Goal: Register for event/course

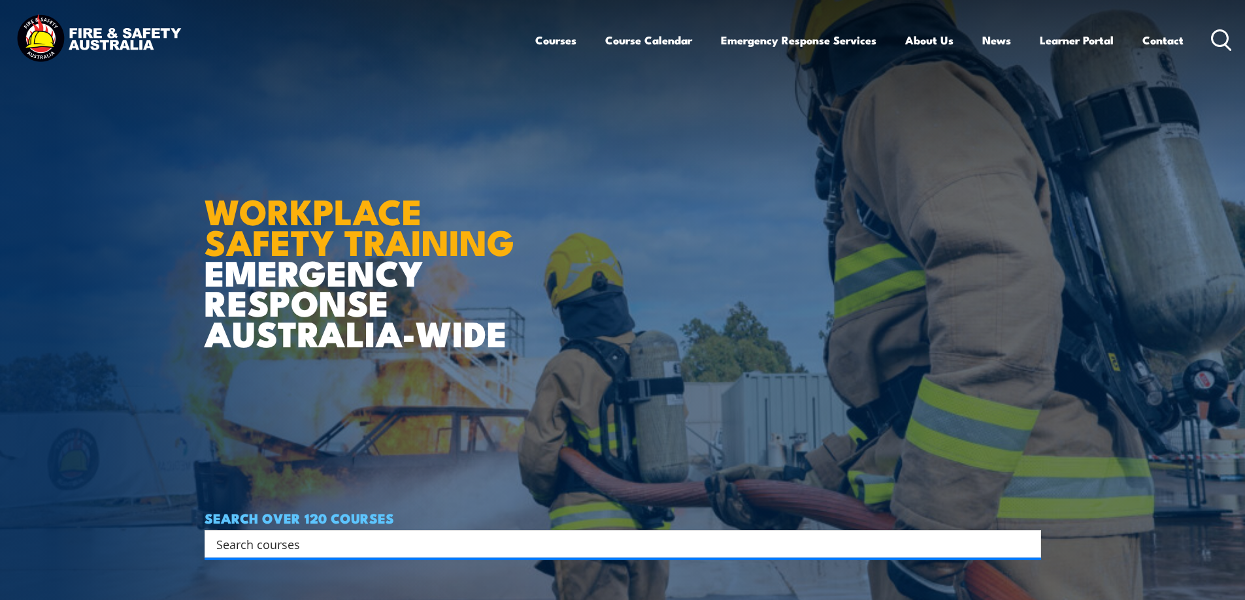
click at [645, 45] on link "Course Calendar" at bounding box center [648, 40] width 87 height 35
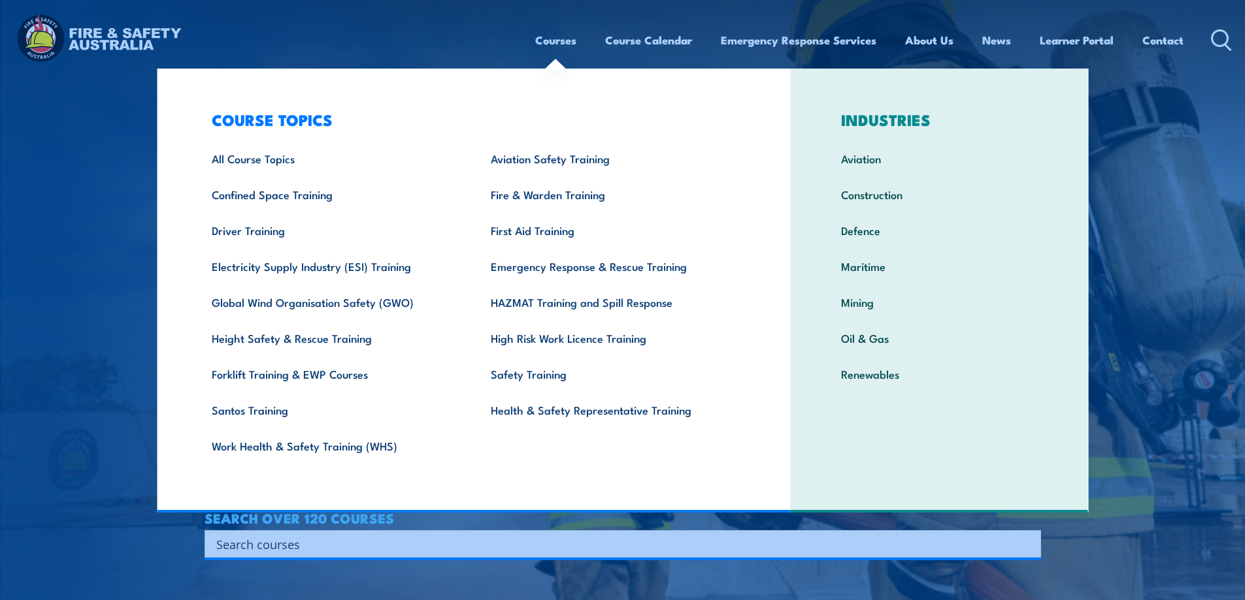
click at [554, 45] on link "Courses" at bounding box center [555, 40] width 41 height 35
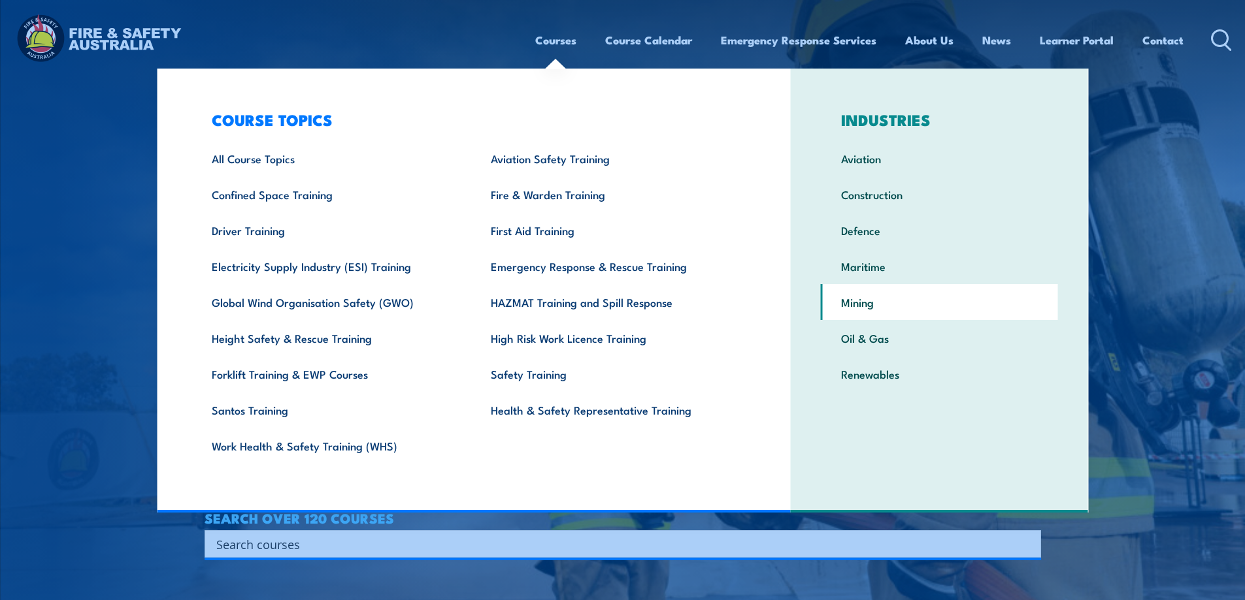
scroll to position [131, 0]
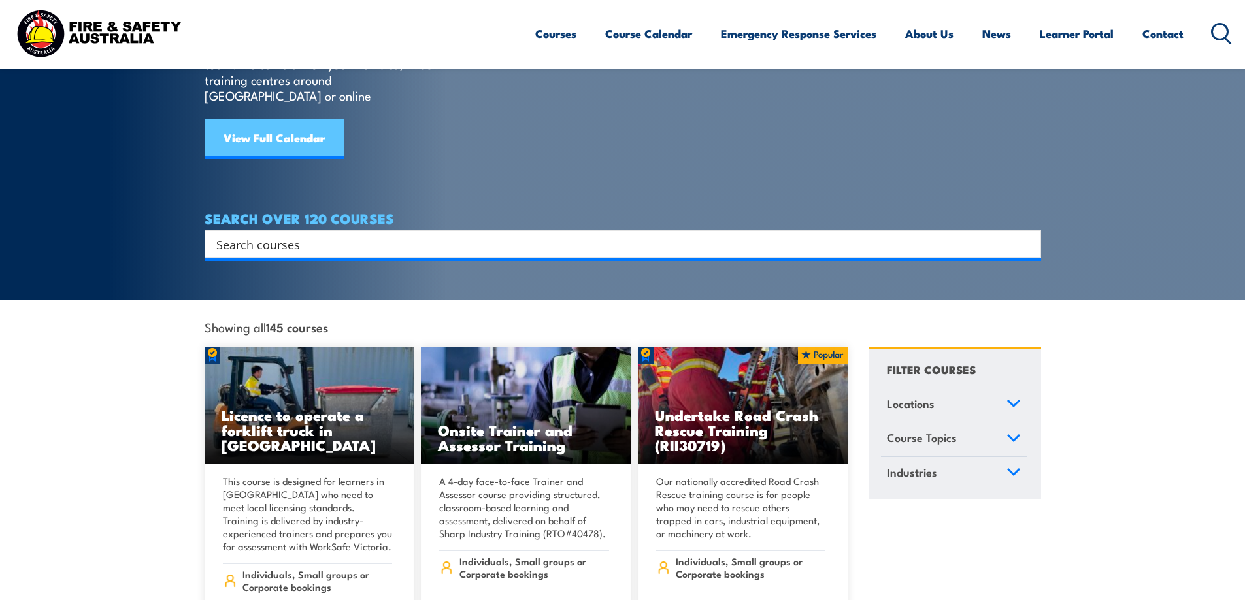
click at [279, 120] on link "View Full Calendar" at bounding box center [275, 139] width 140 height 39
click at [295, 120] on link "View Full Calendar" at bounding box center [275, 139] width 140 height 39
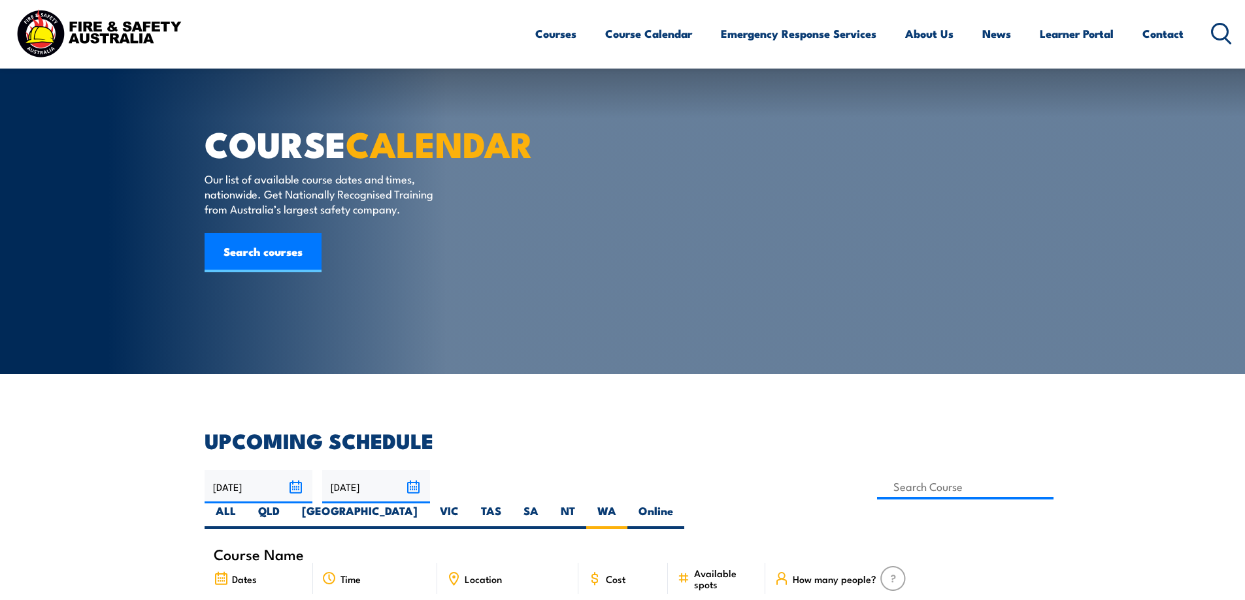
click at [627, 504] on label "WA" at bounding box center [606, 516] width 41 height 25
click at [625, 504] on input "WA" at bounding box center [620, 508] width 8 height 8
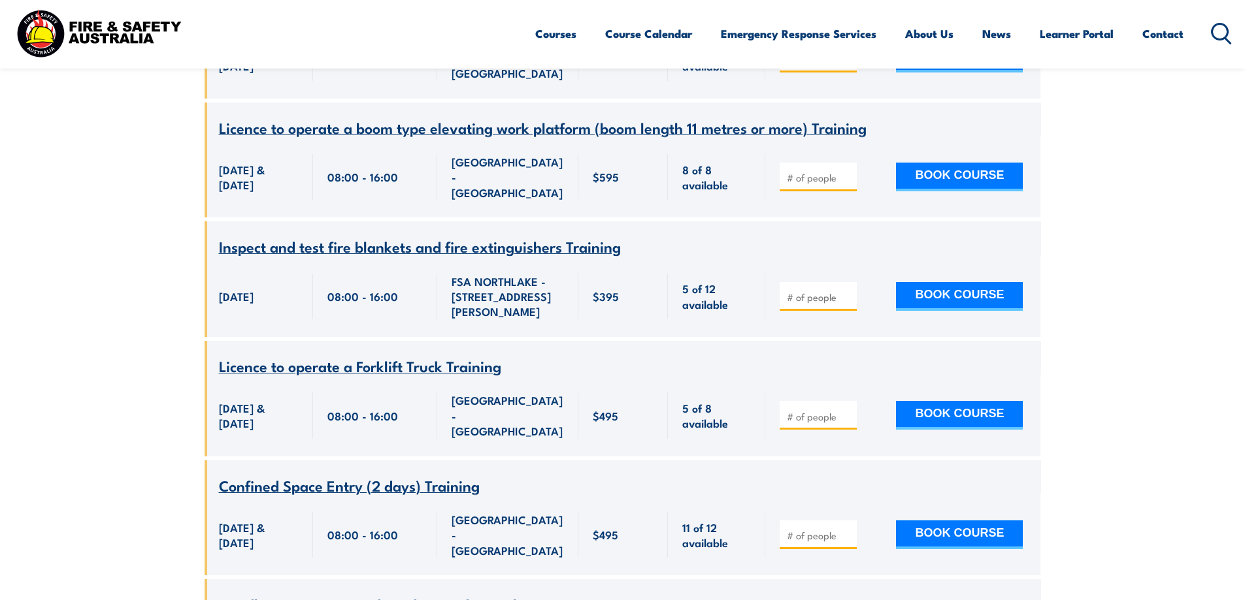
scroll to position [758, 0]
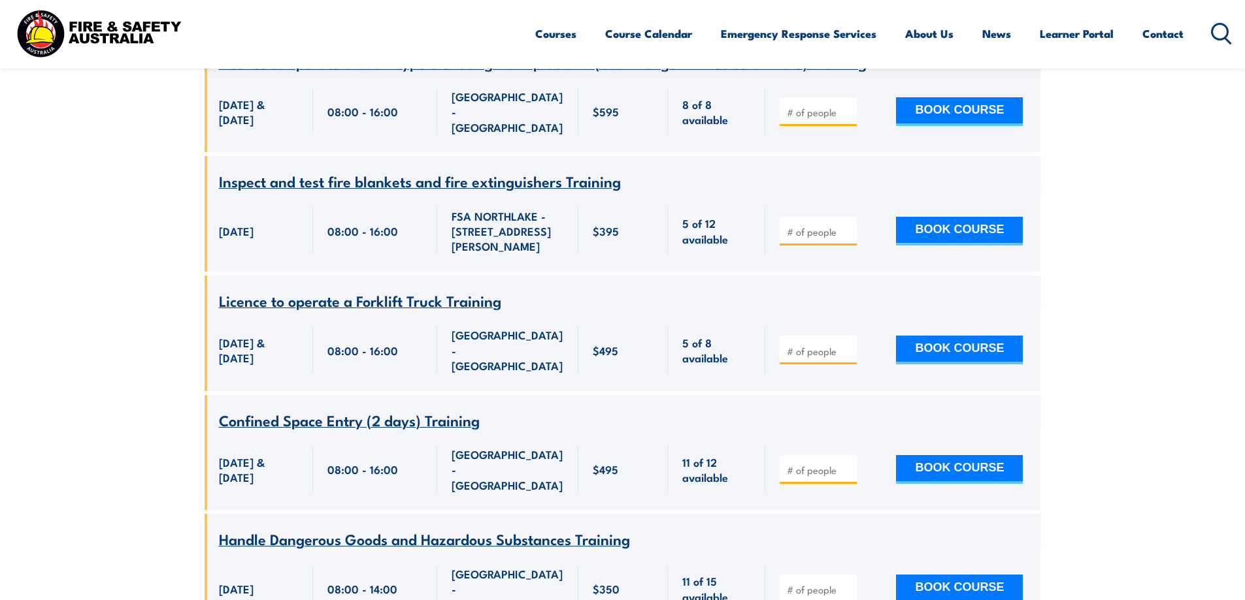
click at [352, 170] on span "Inspect and test fire blankets and fire extinguishers Training" at bounding box center [420, 181] width 402 height 22
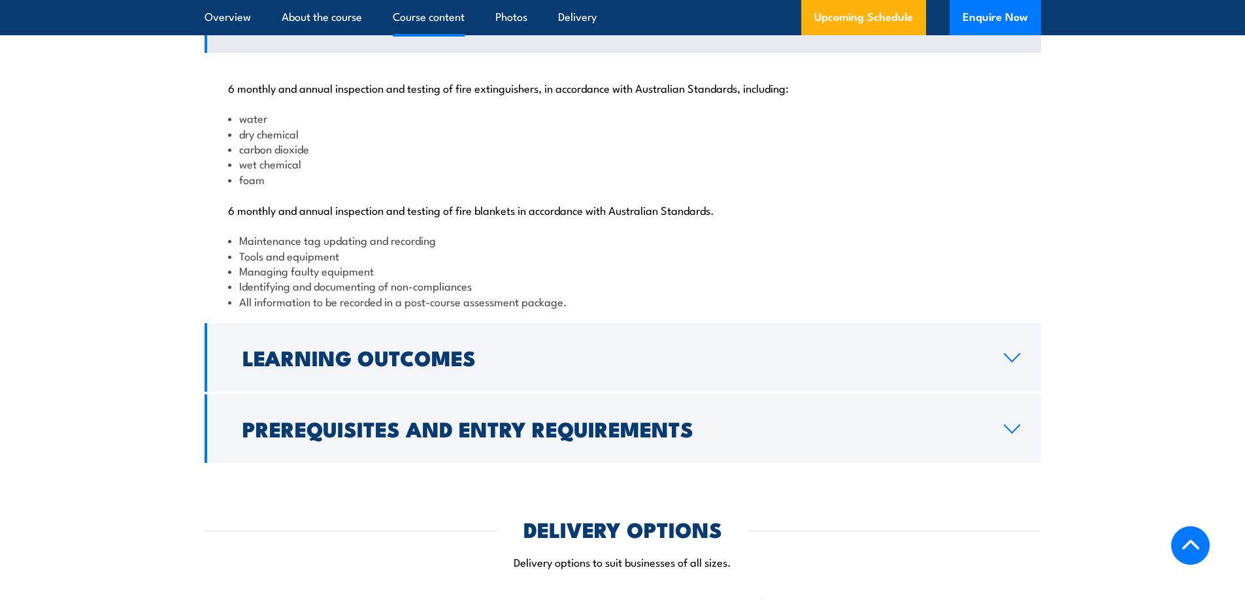
scroll to position [1503, 0]
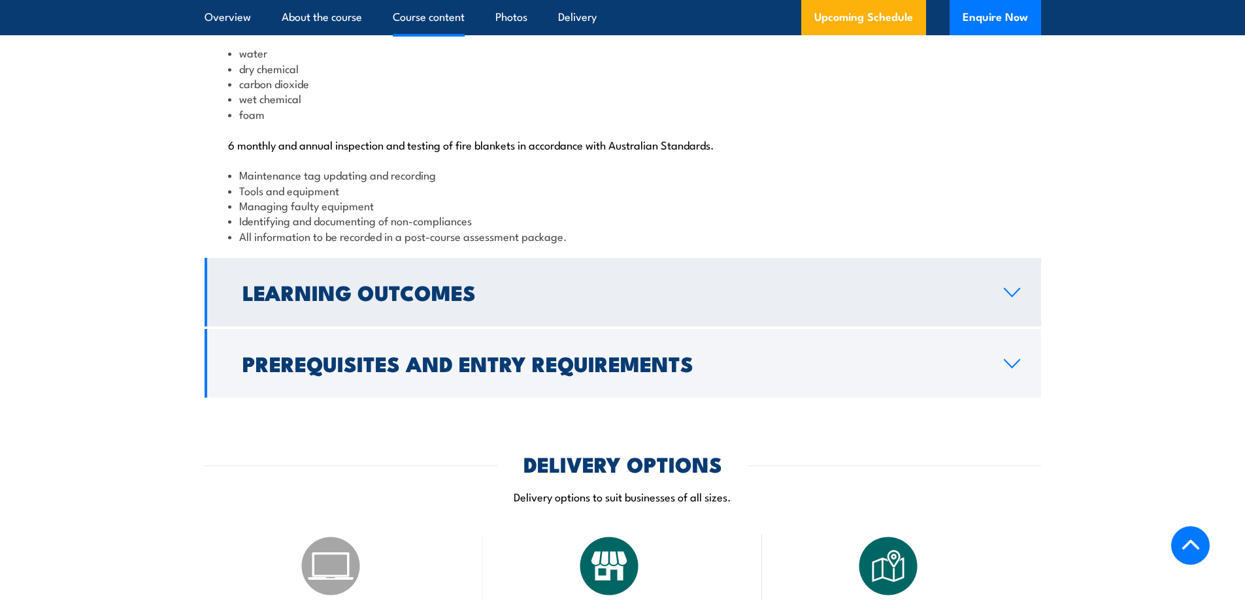
click at [719, 327] on link "Learning Outcomes" at bounding box center [623, 292] width 836 height 69
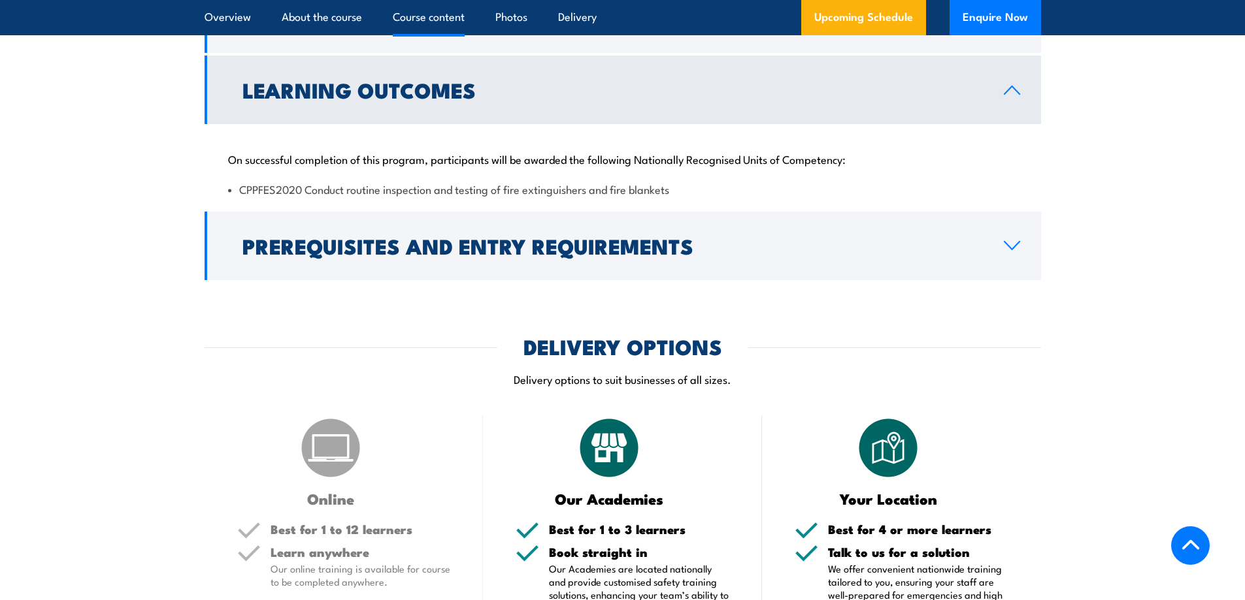
scroll to position [1372, 0]
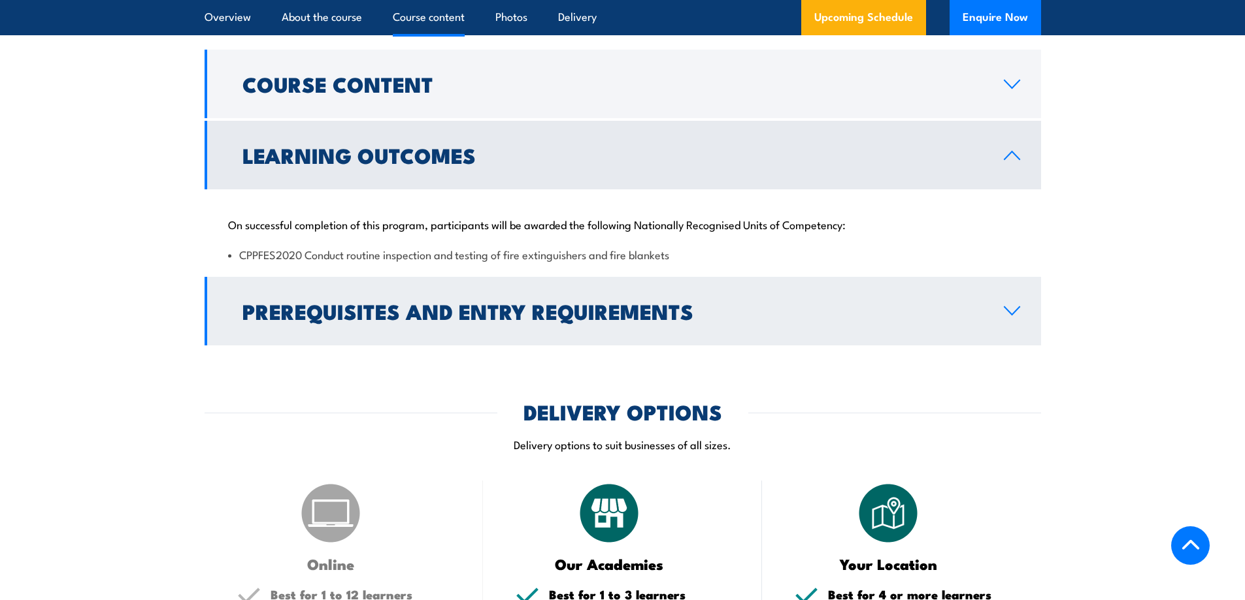
click at [670, 320] on h2 "Prerequisites and Entry Requirements" at bounding box center [612, 311] width 740 height 18
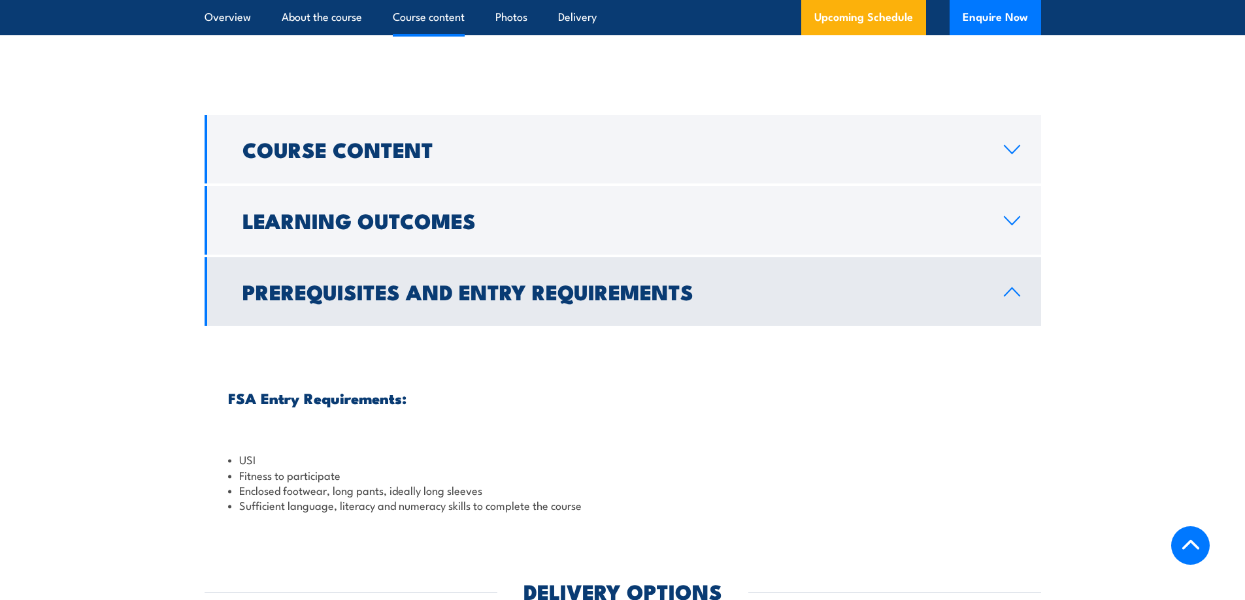
scroll to position [1241, 0]
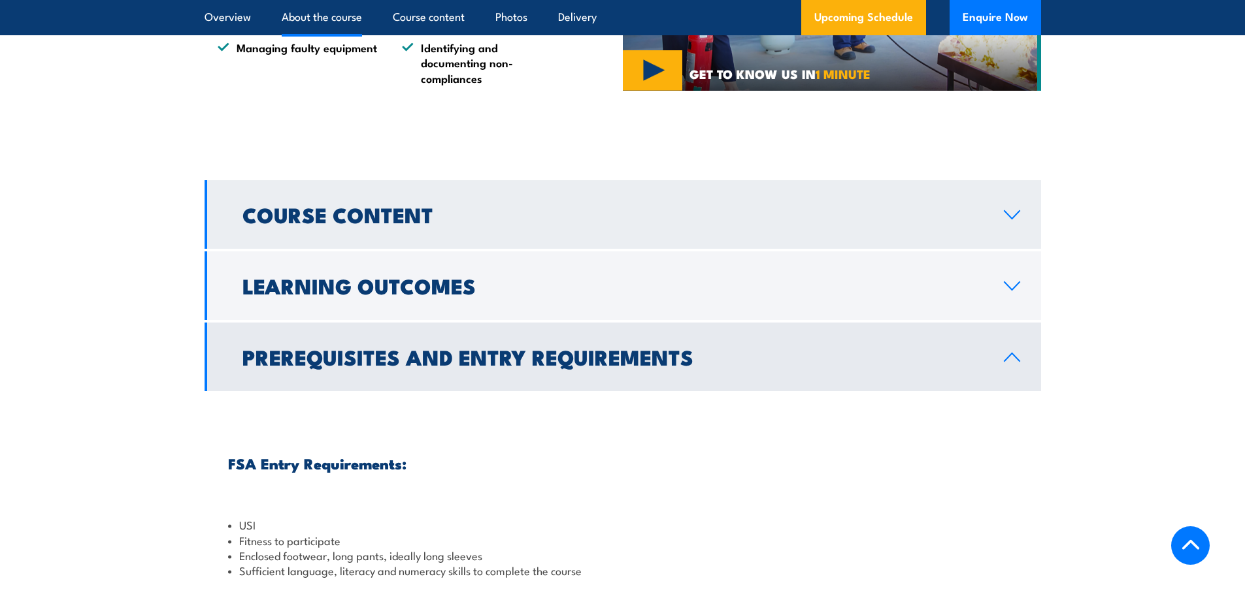
click at [338, 223] on h2 "Course Content" at bounding box center [612, 214] width 740 height 18
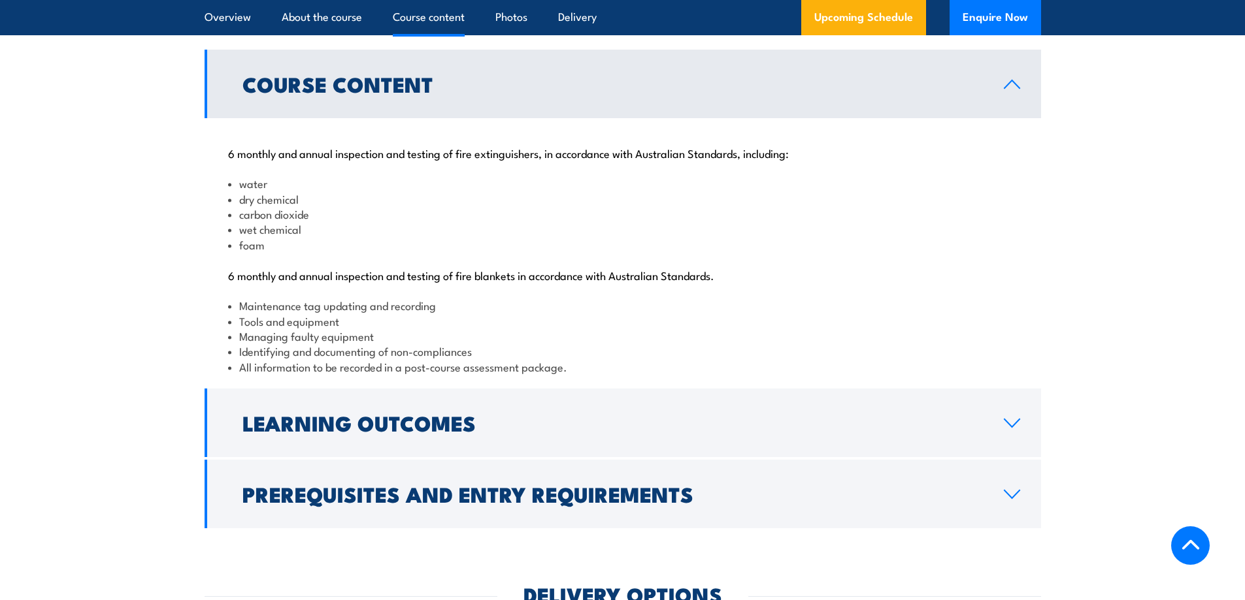
scroll to position [1503, 0]
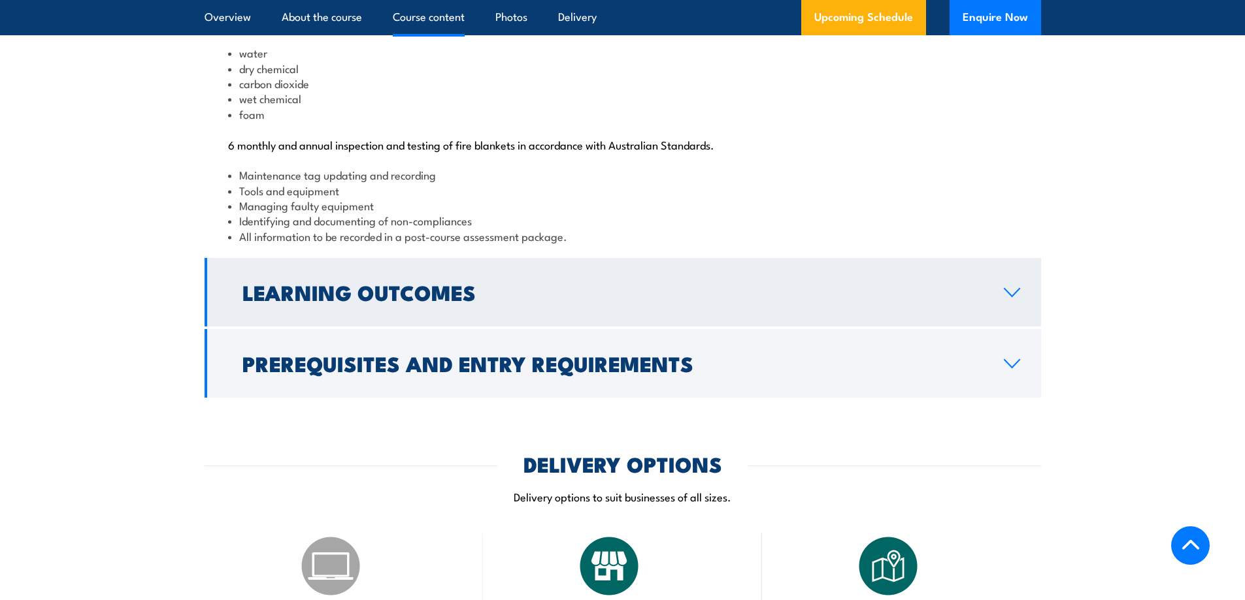
click at [454, 301] on h2 "Learning Outcomes" at bounding box center [612, 292] width 740 height 18
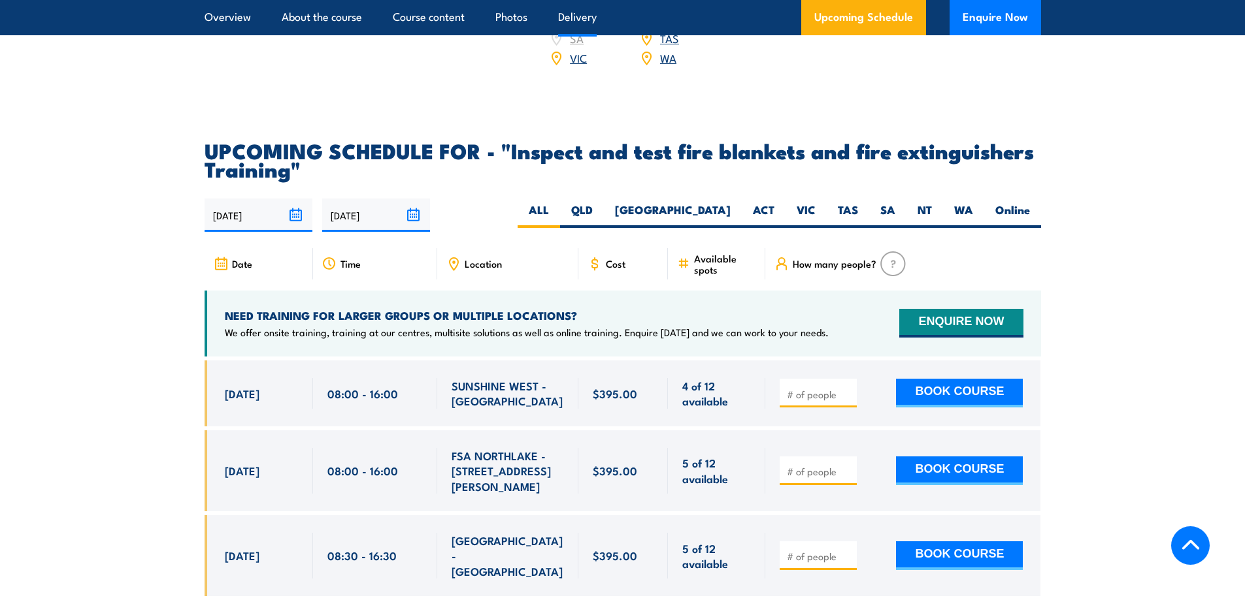
scroll to position [1960, 0]
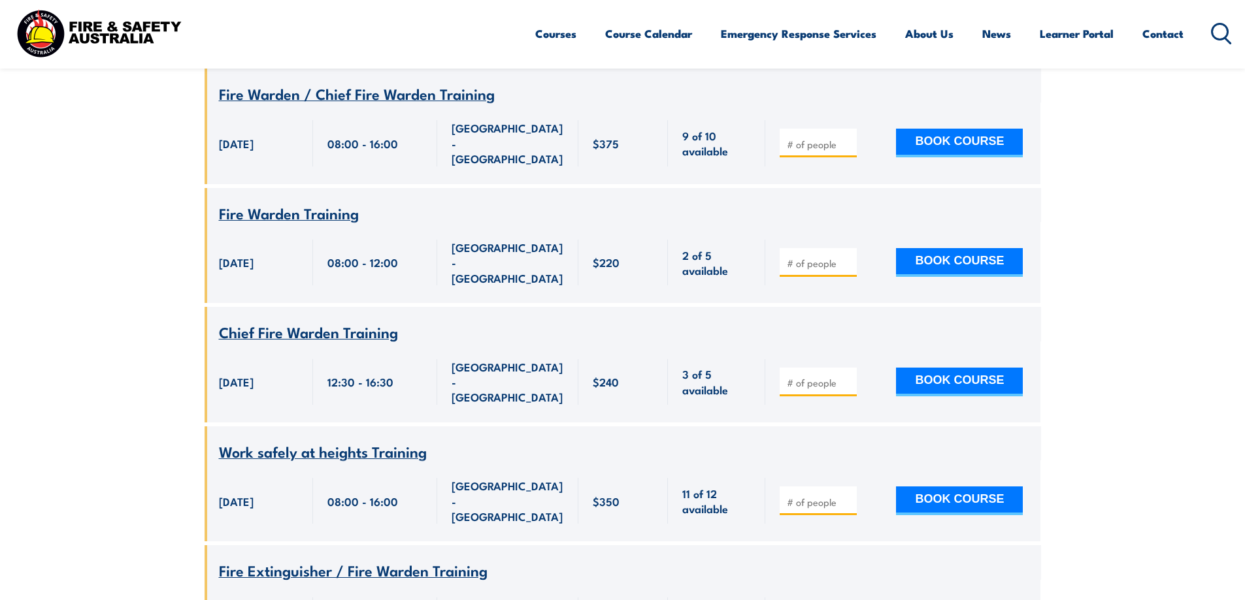
scroll to position [3894, 0]
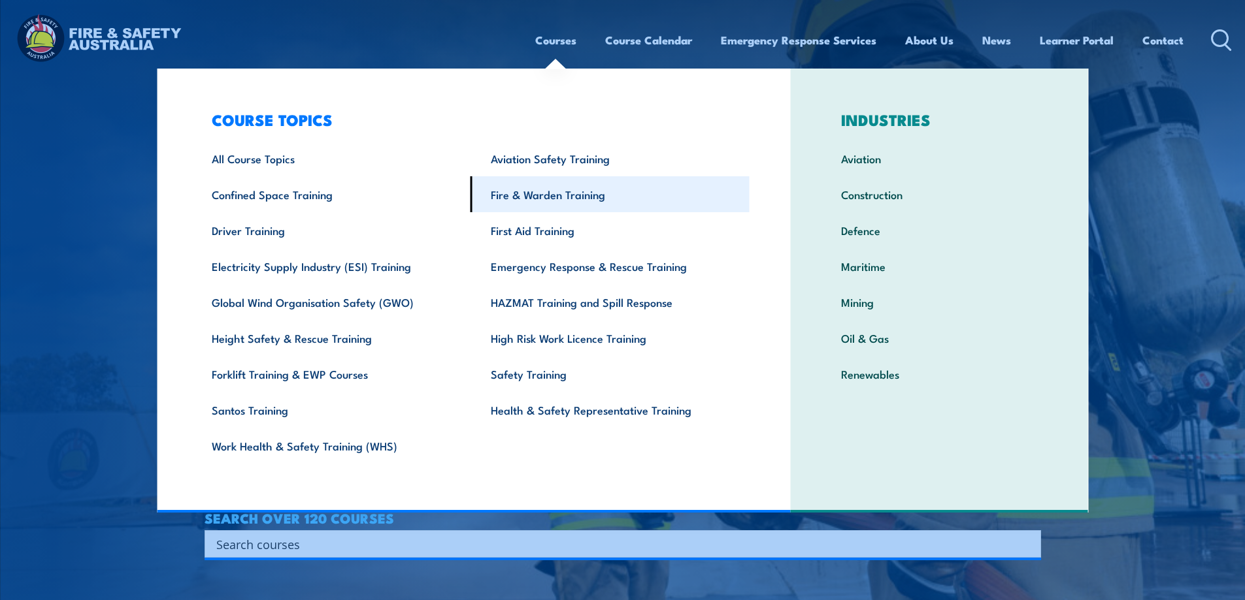
click at [562, 195] on link "Fire & Warden Training" at bounding box center [609, 194] width 279 height 36
